Goal: Transaction & Acquisition: Purchase product/service

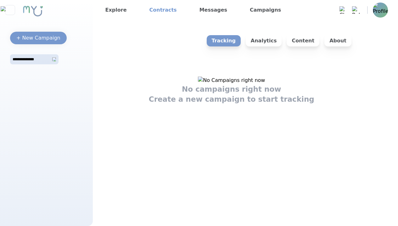
click at [158, 10] on link "Contracts" at bounding box center [163, 10] width 32 height 10
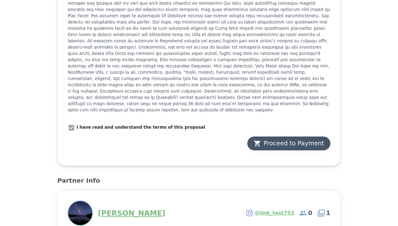
click at [288, 139] on div "Proceed to Payment" at bounding box center [288, 143] width 70 height 9
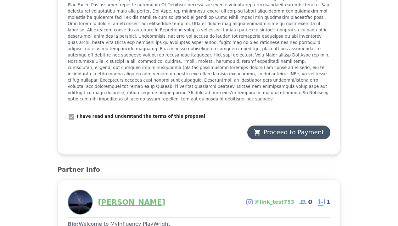
scroll to position [799, 0]
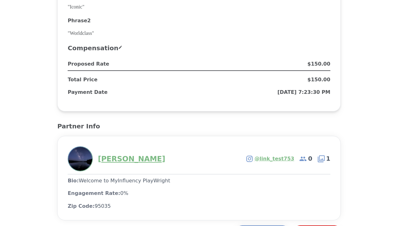
scroll to position [676, 0]
